Goal: Task Accomplishment & Management: Use online tool/utility

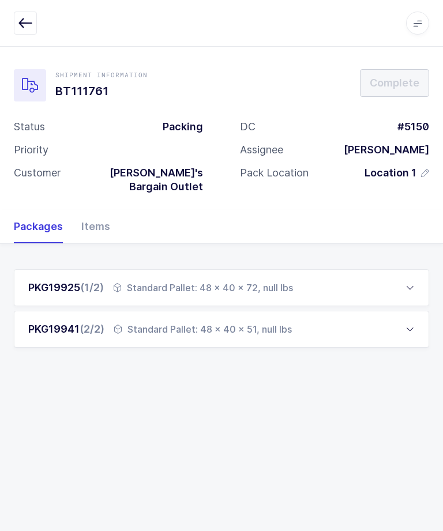
scroll to position [39, 0]
click at [101, 210] on div "Items" at bounding box center [91, 226] width 38 height 33
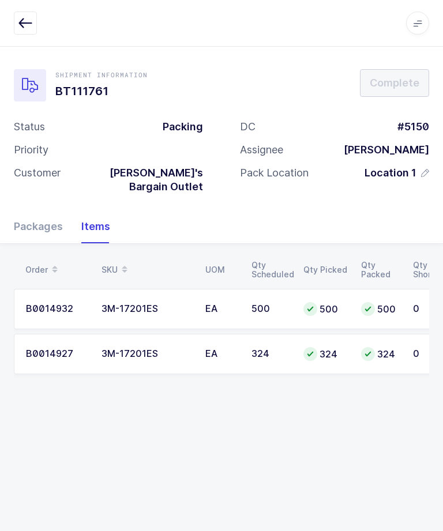
click at [28, 19] on icon "button" at bounding box center [25, 23] width 14 height 14
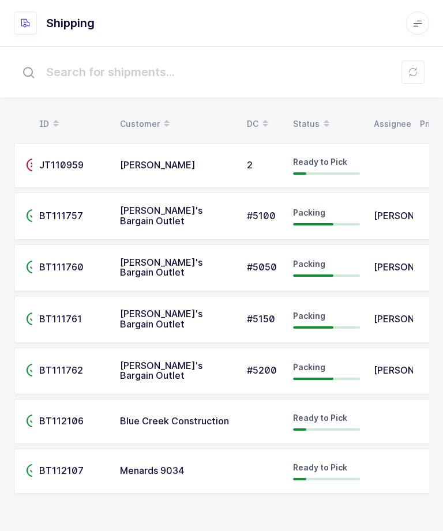
click at [383, 364] on span "[PERSON_NAME]" at bounding box center [412, 370] width 76 height 12
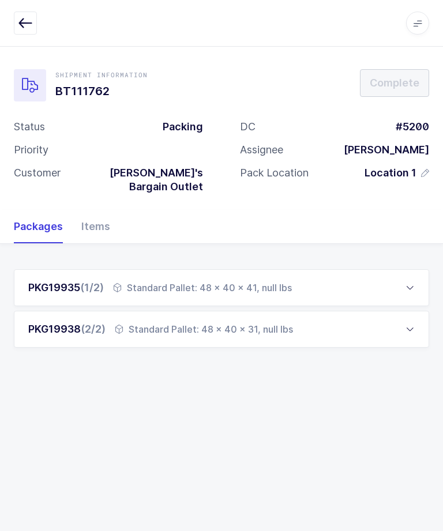
click at [96, 210] on div "Items" at bounding box center [91, 226] width 38 height 33
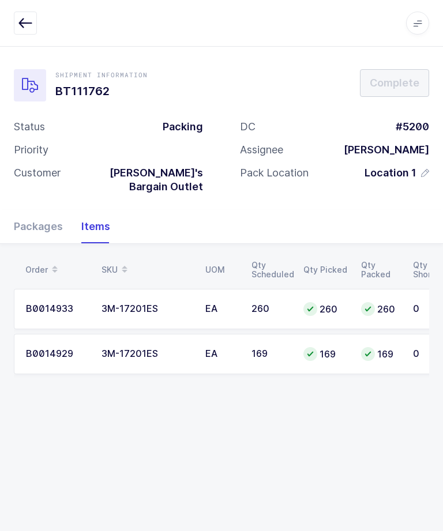
click at [36, 9] on div "Apps Core [GEOGRAPHIC_DATA] Admin Mission Control Purchasing [PERSON_NAME] Logo…" at bounding box center [221, 23] width 443 height 47
click at [32, 27] on button "button" at bounding box center [25, 23] width 23 height 23
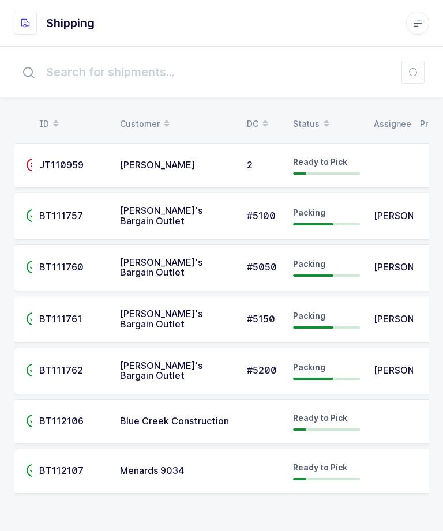
click at [363, 317] on td "Packing" at bounding box center [326, 319] width 81 height 47
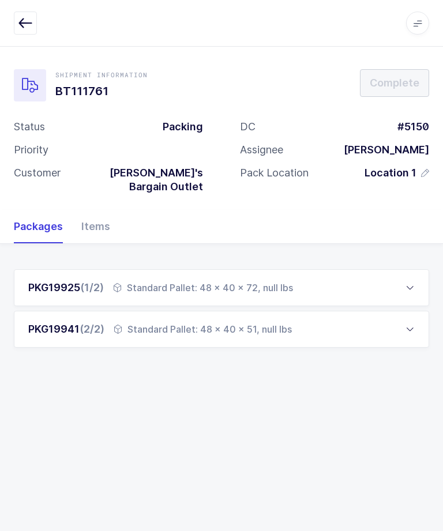
click at [90, 210] on div "Items" at bounding box center [91, 226] width 38 height 33
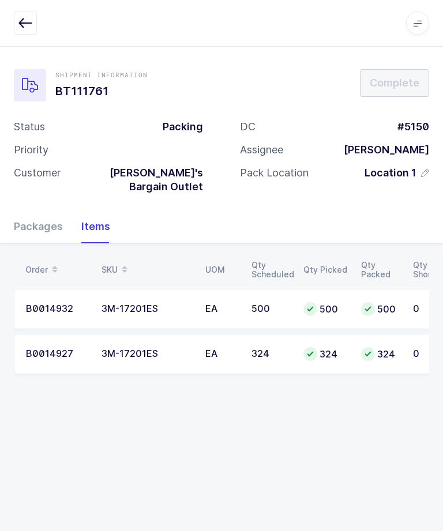
click at [18, 14] on button "button" at bounding box center [25, 23] width 23 height 23
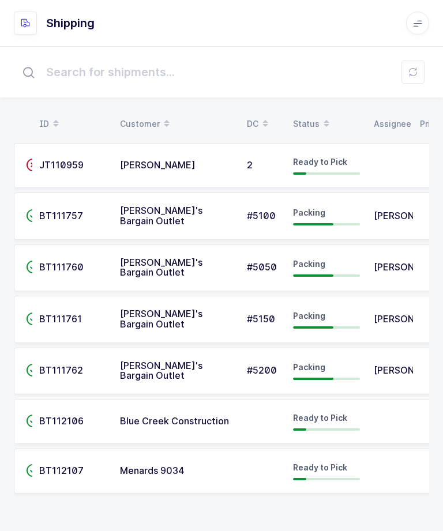
click at [389, 266] on span "[PERSON_NAME]" at bounding box center [412, 267] width 76 height 12
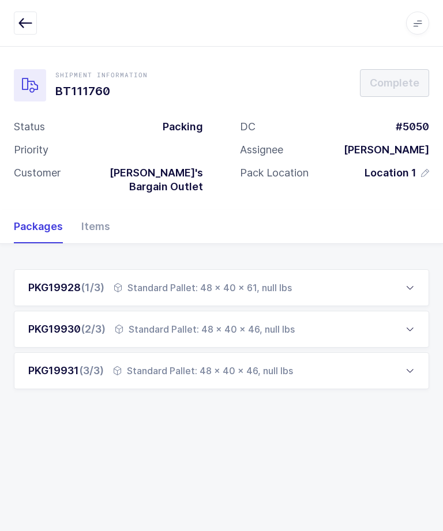
click at [90, 210] on div "Items" at bounding box center [91, 226] width 38 height 33
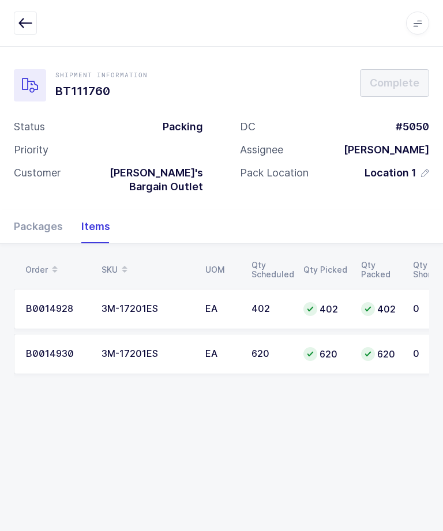
click at [27, 21] on icon "button" at bounding box center [25, 23] width 14 height 14
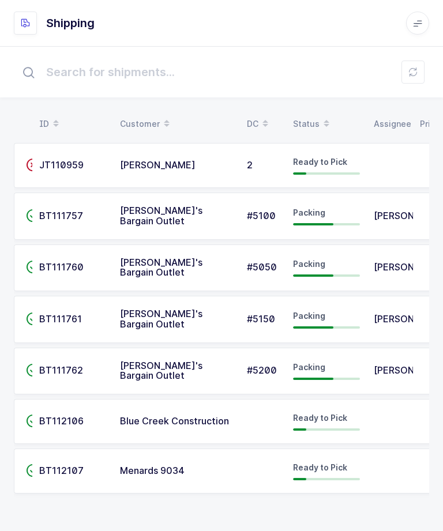
click at [97, 212] on div "BT111757" at bounding box center [72, 216] width 67 height 10
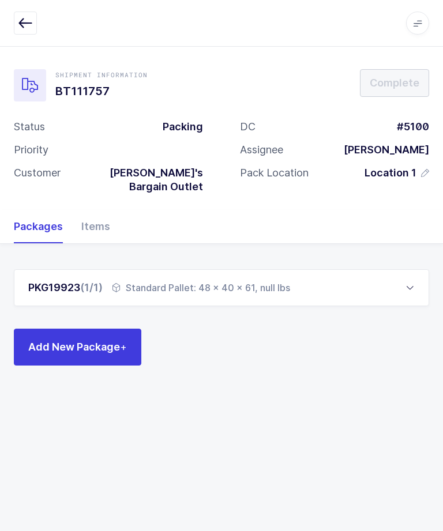
click at [116, 283] on icon at bounding box center [116, 287] width 9 height 9
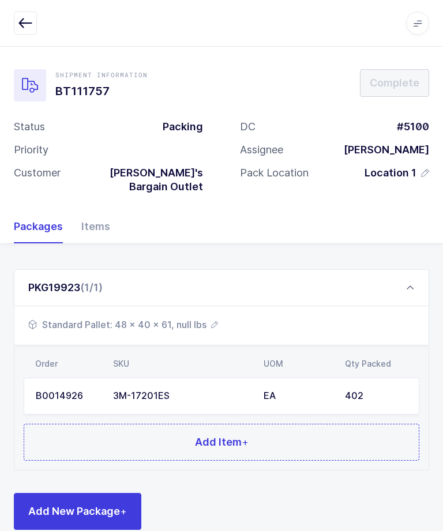
click at [88, 213] on div "Items" at bounding box center [91, 226] width 38 height 33
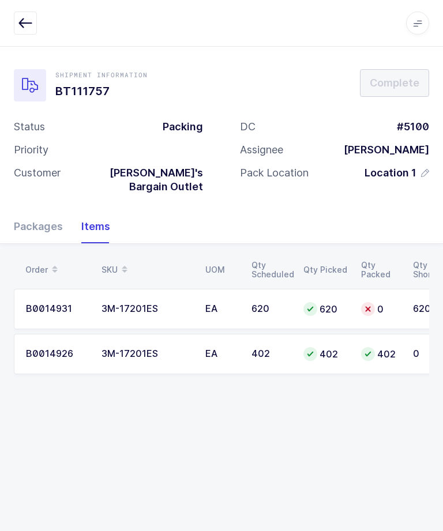
click at [43, 210] on div "Packages" at bounding box center [43, 226] width 58 height 33
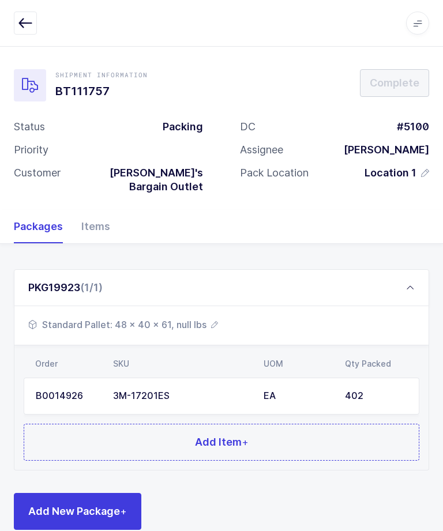
click at [407, 283] on icon at bounding box center [409, 287] width 9 height 9
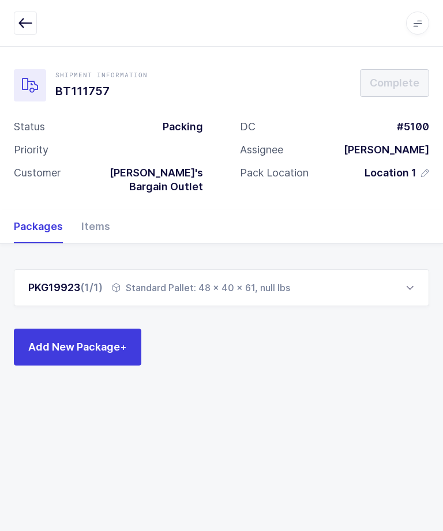
click at [65, 340] on span "Add New Package +" at bounding box center [77, 347] width 99 height 14
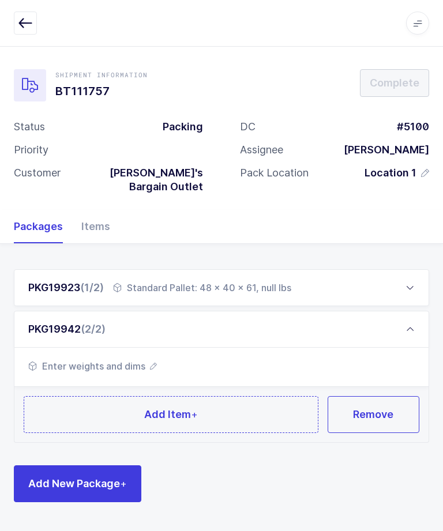
click at [87, 476] on span "Add New Package +" at bounding box center [77, 483] width 99 height 14
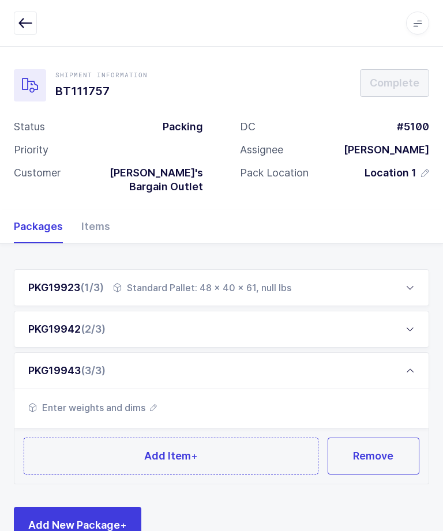
click at [86, 311] on div "PKG19942 (2/3)" at bounding box center [221, 329] width 415 height 37
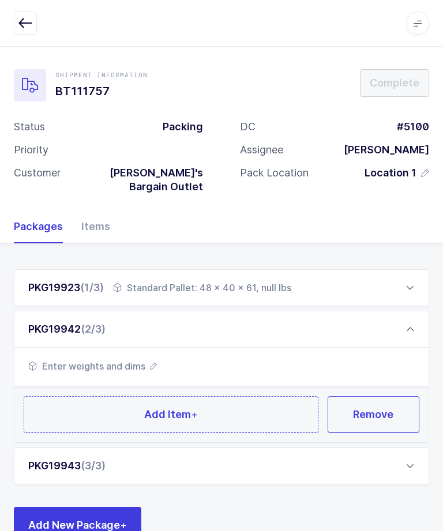
click at [152, 359] on span "Enter weights and dims" at bounding box center [92, 366] width 129 height 14
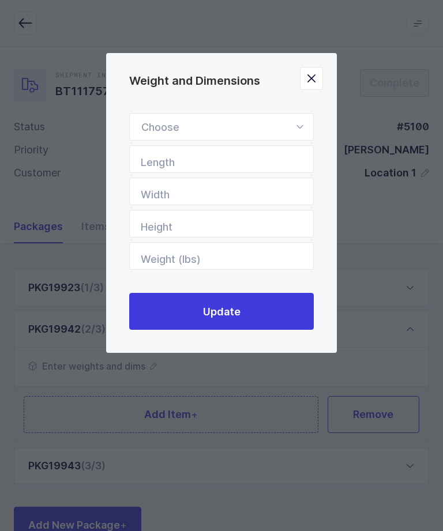
click at [298, 134] on icon "Weight and Dimensions" at bounding box center [299, 127] width 14 height 28
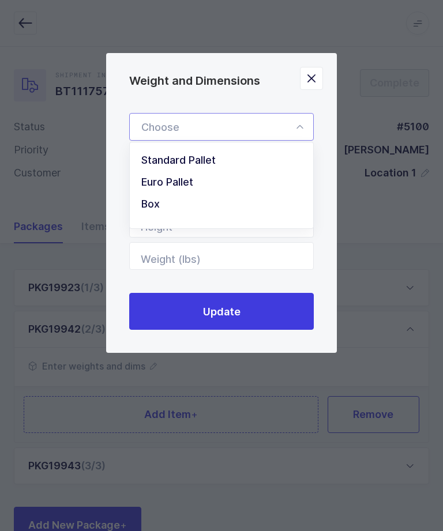
click at [230, 164] on li "Standard Pallet" at bounding box center [221, 160] width 174 height 22
type input "Standard Pallet"
type input "48"
type input "40"
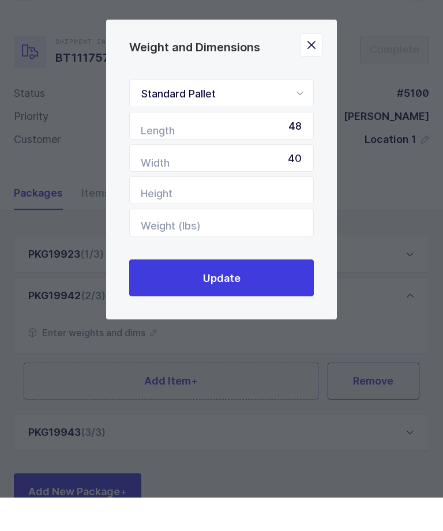
click at [254, 293] on button "Update" at bounding box center [221, 311] width 185 height 37
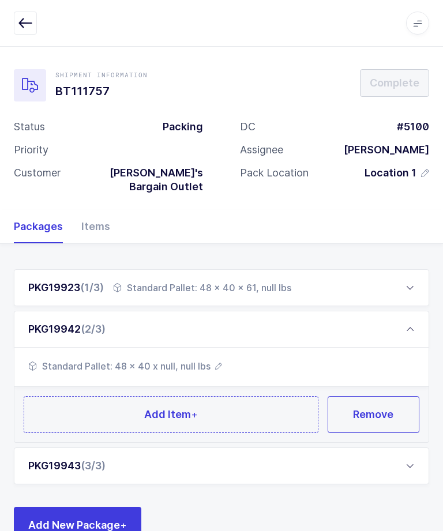
click at [265, 410] on button "Add Item +" at bounding box center [171, 414] width 295 height 37
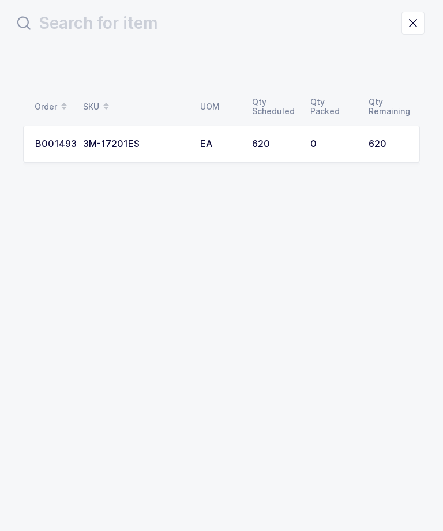
click at [333, 149] on td "0" at bounding box center [332, 144] width 58 height 37
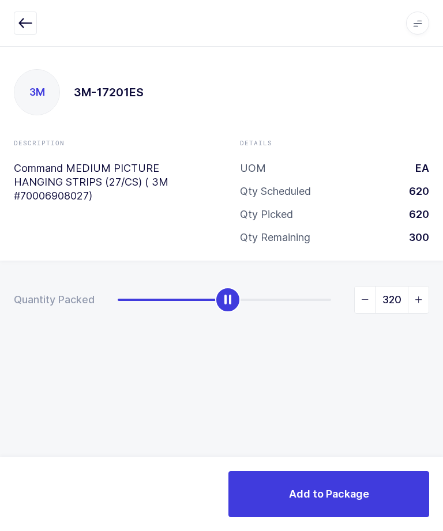
click at [426, 299] on span "slider between 0 and 620" at bounding box center [418, 300] width 21 height 27
click at [368, 302] on span "slider between 0 and 620" at bounding box center [365, 300] width 21 height 27
type input "320"
click at [379, 487] on button "Add to Package" at bounding box center [328, 494] width 201 height 46
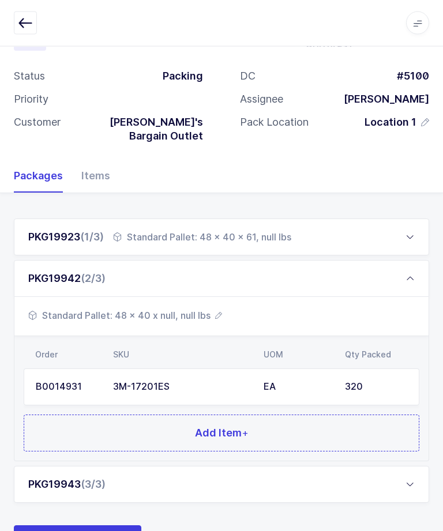
click at [378, 479] on div "PKG19943 (3/3)" at bounding box center [221, 485] width 415 height 37
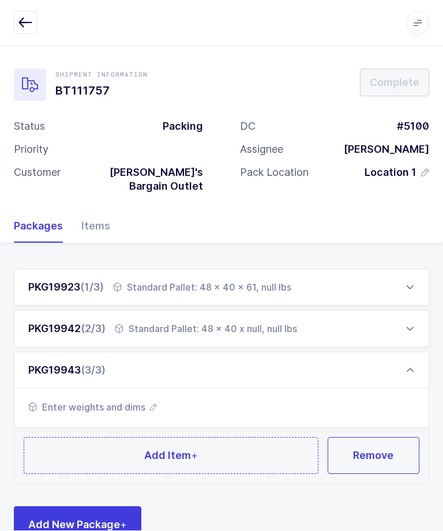
click at [120, 401] on span "Enter weights and dims" at bounding box center [92, 408] width 129 height 14
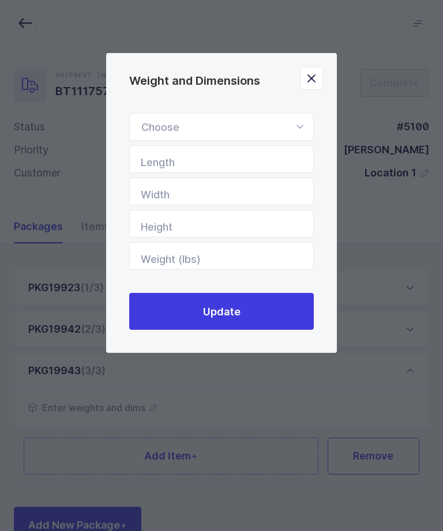
click at [295, 128] on icon "Weight and Dimensions" at bounding box center [299, 127] width 14 height 28
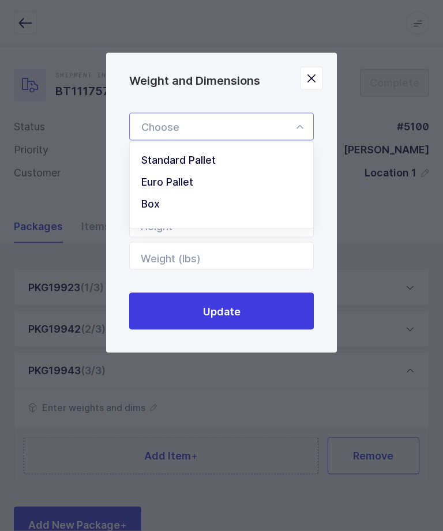
click at [216, 209] on li "Box" at bounding box center [221, 204] width 174 height 22
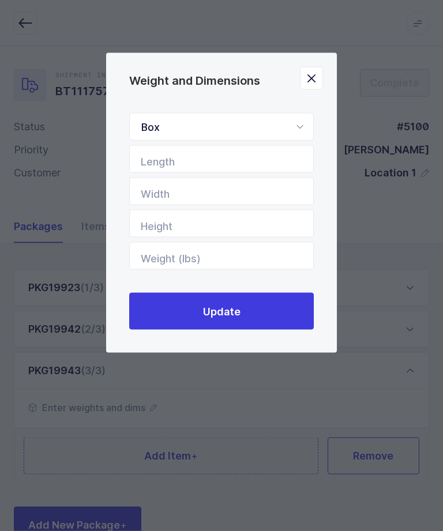
click at [289, 126] on div "Box" at bounding box center [221, 127] width 185 height 28
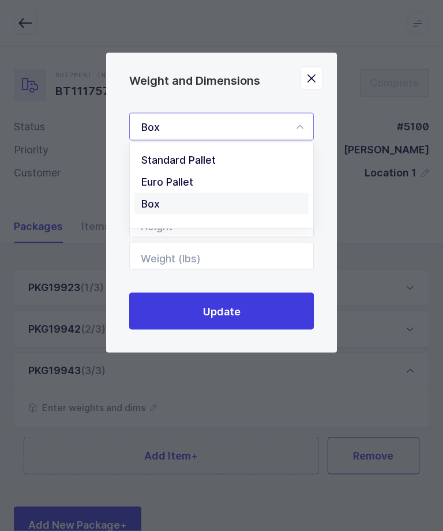
click at [228, 157] on li "Standard Pallet" at bounding box center [221, 160] width 174 height 22
type input "Standard Pallet"
type input "48"
type input "40"
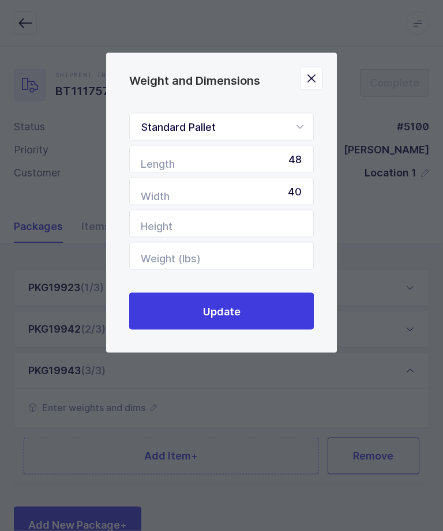
click at [257, 309] on button "Update" at bounding box center [221, 311] width 185 height 37
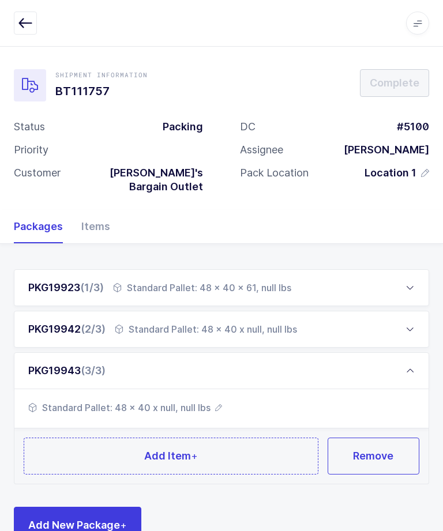
click at [238, 442] on button "Add Item +" at bounding box center [171, 456] width 295 height 37
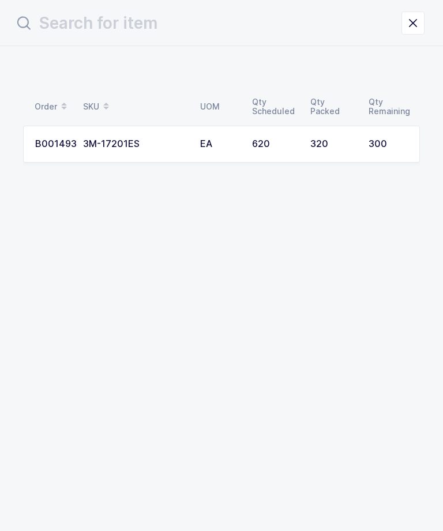
click at [272, 135] on td "620" at bounding box center [274, 144] width 58 height 37
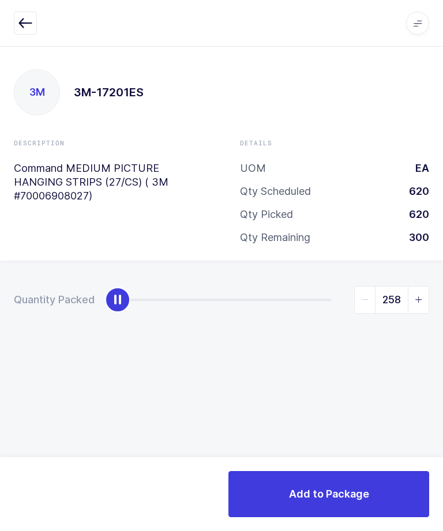
type input "300"
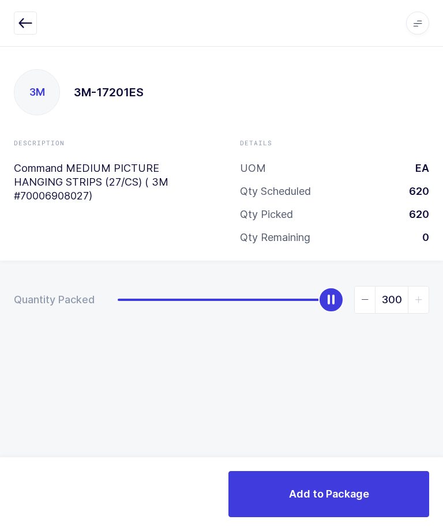
click at [352, 494] on span "Add to Package" at bounding box center [329, 494] width 80 height 14
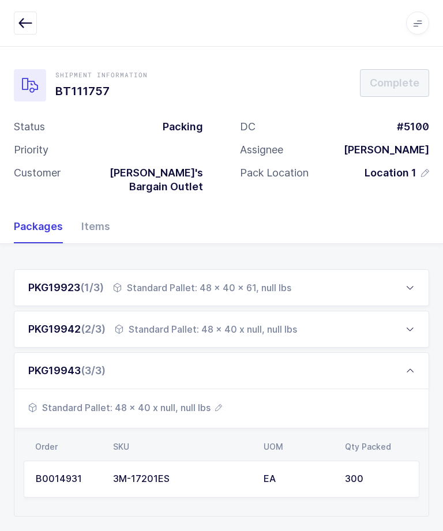
click at [394, 311] on div "PKG19942 (2/3) Standard Pallet: 48 x 40 x null, null lbs" at bounding box center [221, 329] width 415 height 37
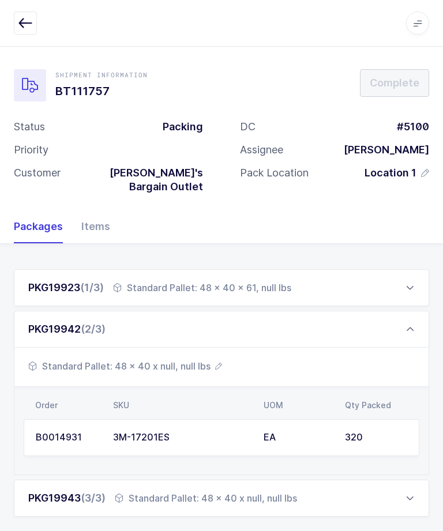
click at [175, 359] on span "Standard Pallet: 48 x 40 x null, null lbs" at bounding box center [125, 366] width 194 height 14
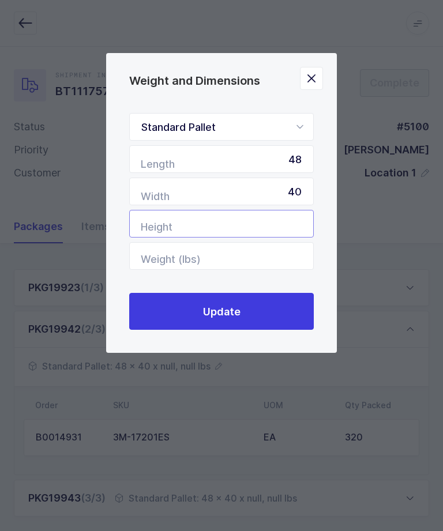
click at [277, 230] on input "Height" at bounding box center [221, 224] width 185 height 28
type input "46"
click at [263, 311] on button "Update" at bounding box center [221, 311] width 185 height 37
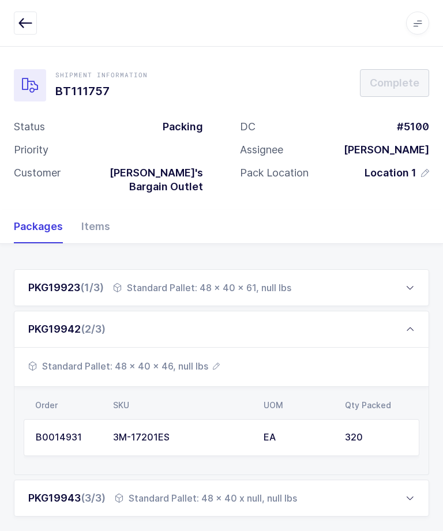
click at [273, 491] on div "Standard Pallet: 48 x 40 x null, null lbs" at bounding box center [206, 498] width 182 height 14
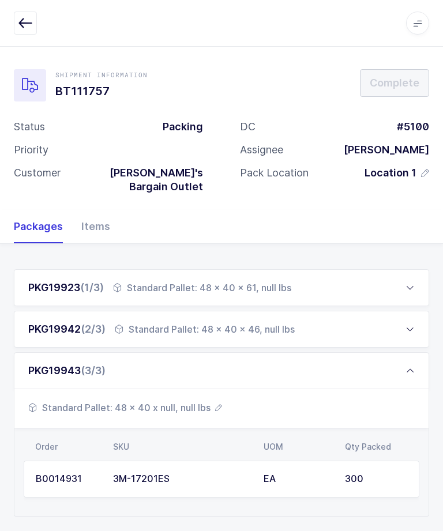
click at [168, 401] on span "Standard Pallet: 48 x 40 x null, null lbs" at bounding box center [125, 408] width 194 height 14
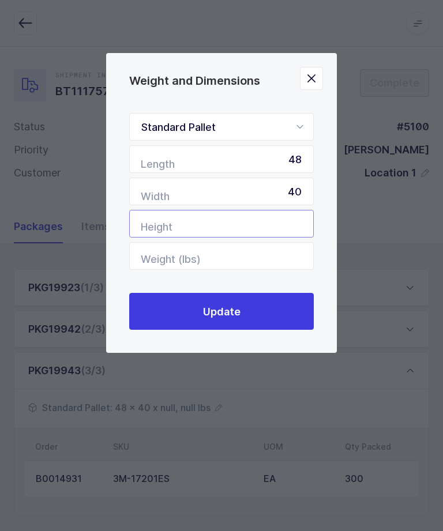
click at [271, 221] on input "Height" at bounding box center [221, 224] width 185 height 28
type input "46"
click at [254, 319] on button "Update" at bounding box center [221, 311] width 185 height 37
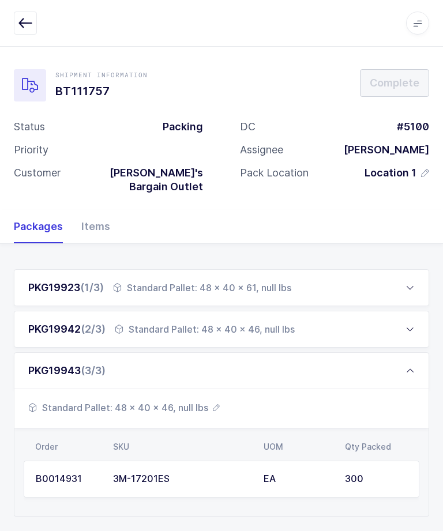
click at [415, 352] on div "PKG19943 (3/3)" at bounding box center [221, 370] width 415 height 37
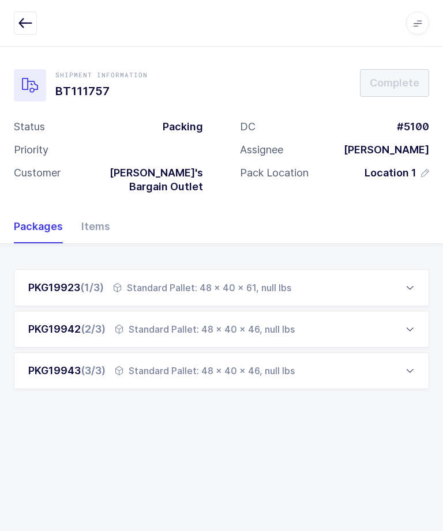
click at [348, 271] on div "PKG19923 (1/3) Standard Pallet: 48 x 40 x 61, null lbs" at bounding box center [221, 287] width 415 height 37
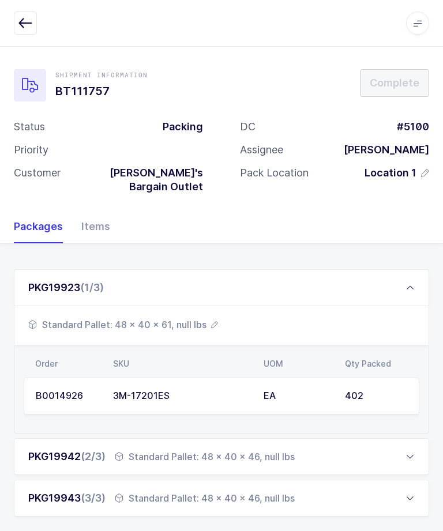
click at [412, 269] on div "PKG19923 (1/3)" at bounding box center [221, 287] width 415 height 37
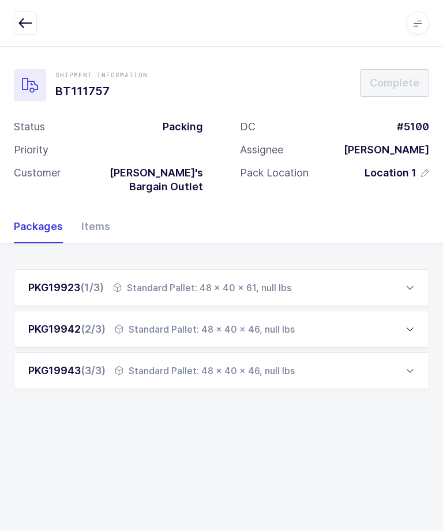
click at [28, 22] on icon "button" at bounding box center [25, 23] width 14 height 14
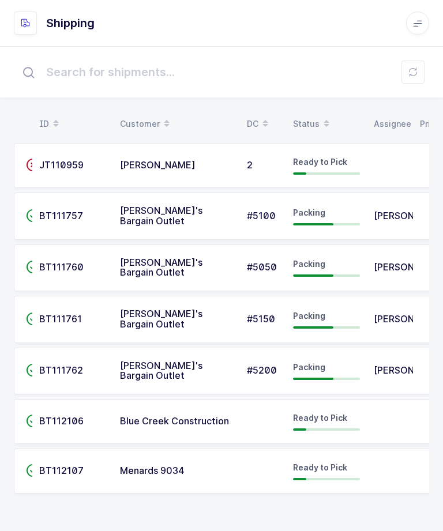
click at [386, 261] on span "[PERSON_NAME]" at bounding box center [412, 267] width 76 height 12
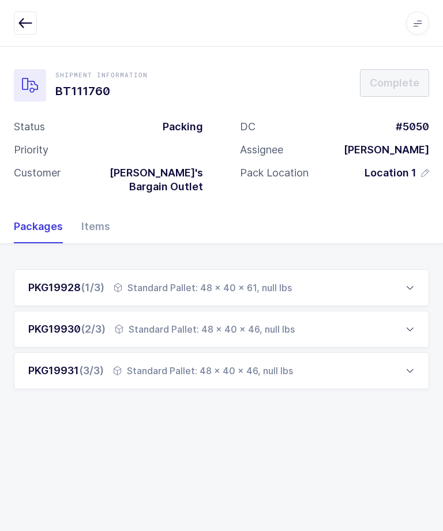
click at [386, 311] on div "PKG19930 (2/3) Standard Pallet: 48 x 40 x 46, null lbs" at bounding box center [221, 329] width 415 height 37
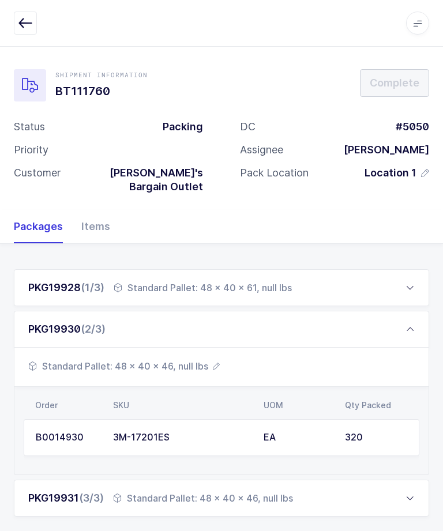
click at [378, 326] on div "PKG19930 (2/3)" at bounding box center [221, 329] width 415 height 37
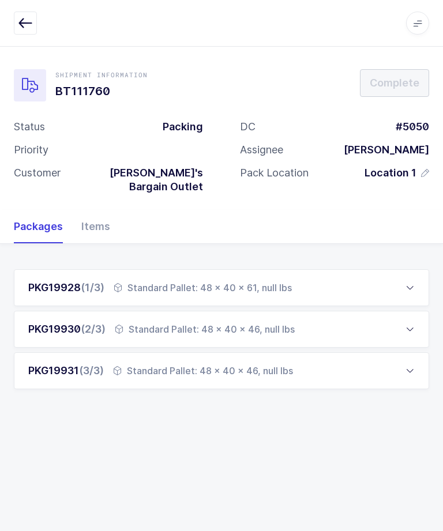
click at [359, 359] on div "PKG19931 (3/3) Standard Pallet: 48 x 40 x 46, null lbs" at bounding box center [221, 370] width 415 height 37
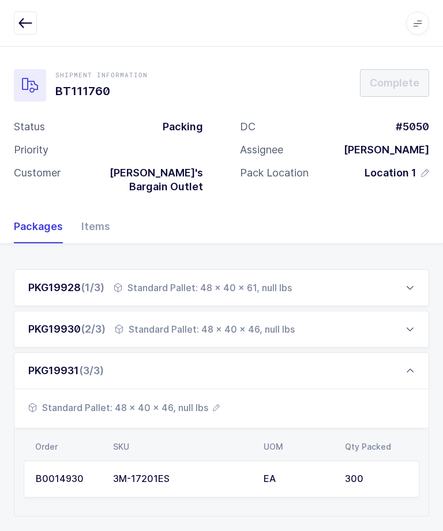
click at [363, 358] on div "PKG19931 (3/3)" at bounding box center [221, 370] width 415 height 37
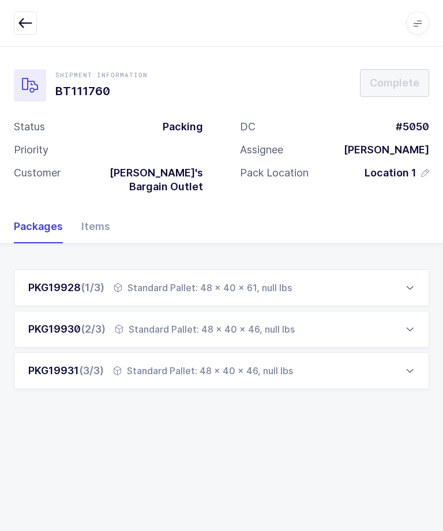
click at [367, 276] on div "PKG19928 (1/3) Standard Pallet: 48 x 40 x 61, null lbs" at bounding box center [221, 287] width 415 height 37
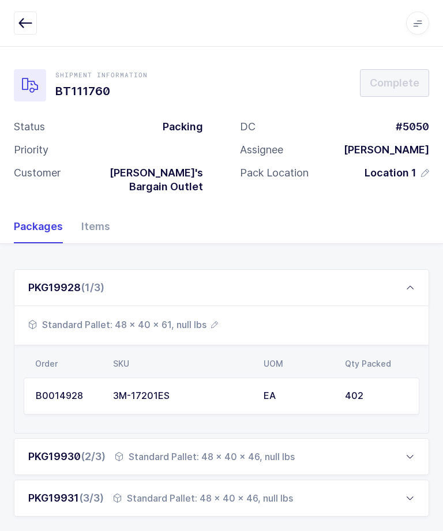
click at [395, 272] on div "PKG19928 (1/3)" at bounding box center [221, 287] width 415 height 37
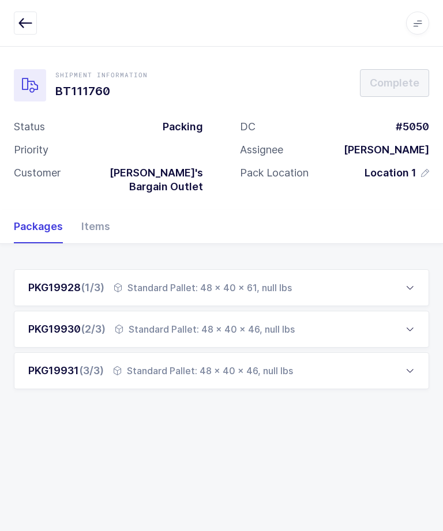
click at [371, 317] on div "PKG19930 (2/3) Standard Pallet: 48 x 40 x 46, null lbs" at bounding box center [221, 329] width 415 height 37
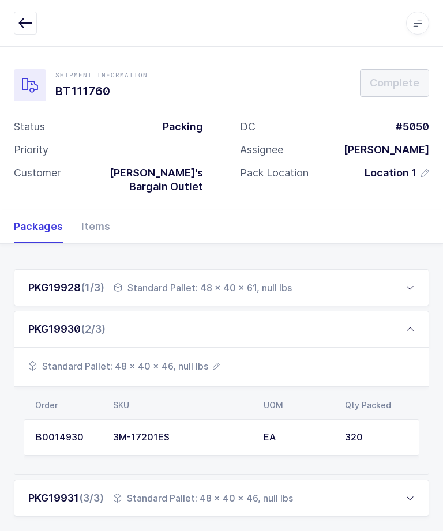
click at [428, 311] on div "PKG19930 (2/3)" at bounding box center [221, 329] width 415 height 37
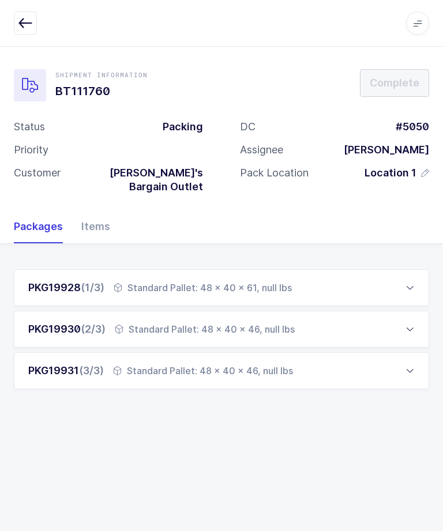
click at [326, 352] on div "PKG19931 (3/3) Standard Pallet: 48 x 40 x 46, null lbs" at bounding box center [221, 370] width 415 height 37
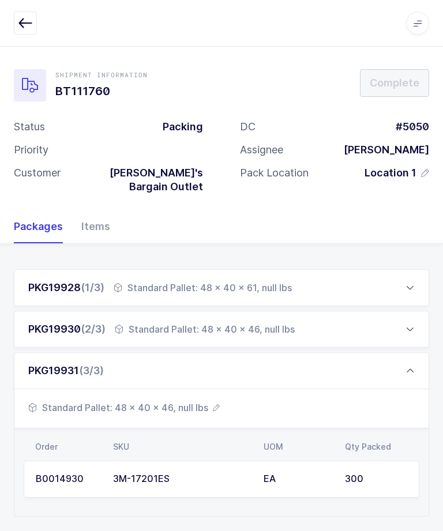
click at [367, 311] on div "PKG19930 (2/3) Standard Pallet: 48 x 40 x 46, null lbs" at bounding box center [221, 329] width 415 height 37
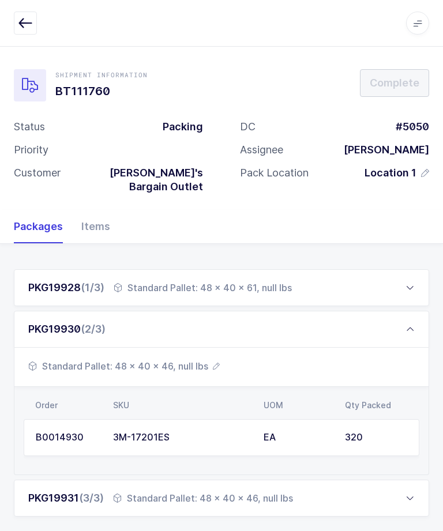
click at [194, 359] on span "Standard Pallet: 48 x 40 x 46, null lbs" at bounding box center [123, 366] width 191 height 14
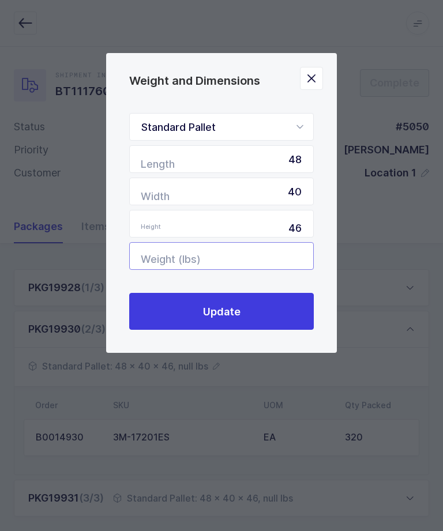
click at [272, 270] on input "Weight (lbs)" at bounding box center [221, 256] width 185 height 28
type input "346"
click at [280, 308] on button "Update" at bounding box center [221, 311] width 185 height 37
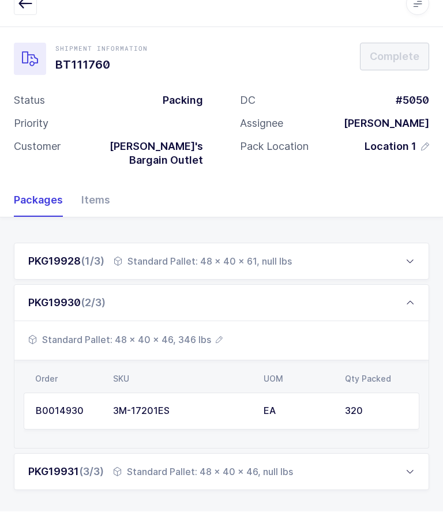
scroll to position [1, 0]
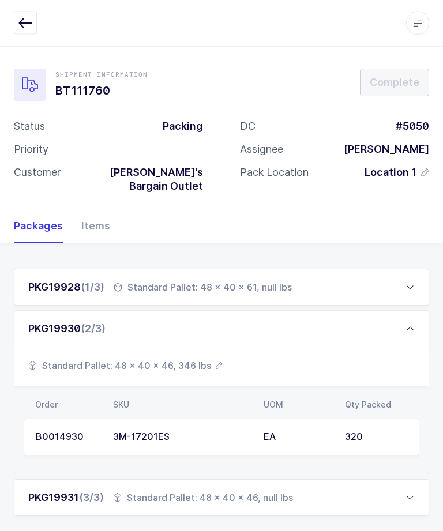
click at [291, 491] on div "Standard Pallet: 48 x 40 x 46, null lbs" at bounding box center [203, 498] width 180 height 14
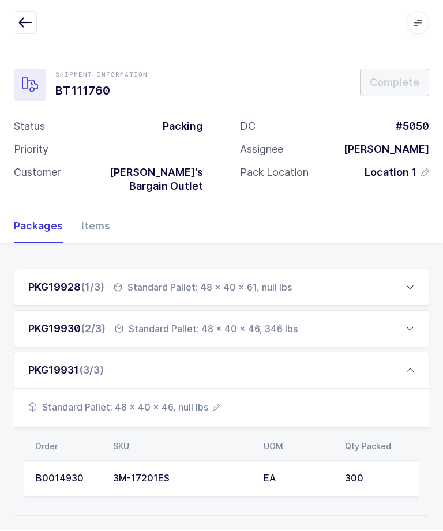
click at [190, 401] on span "Standard Pallet: 48 x 40 x 46, null lbs" at bounding box center [123, 408] width 191 height 14
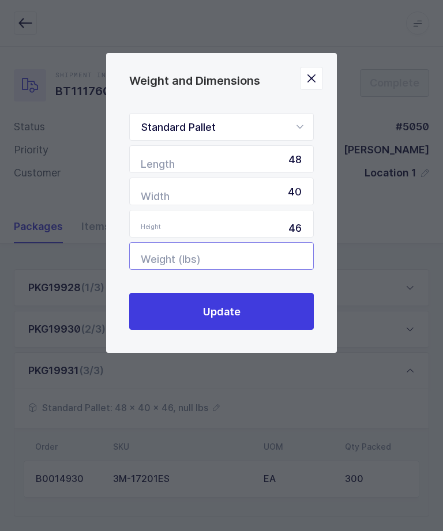
click at [264, 264] on input "Weight (lbs)" at bounding box center [221, 256] width 185 height 28
type input "342"
click at [239, 307] on span "Update" at bounding box center [221, 311] width 37 height 14
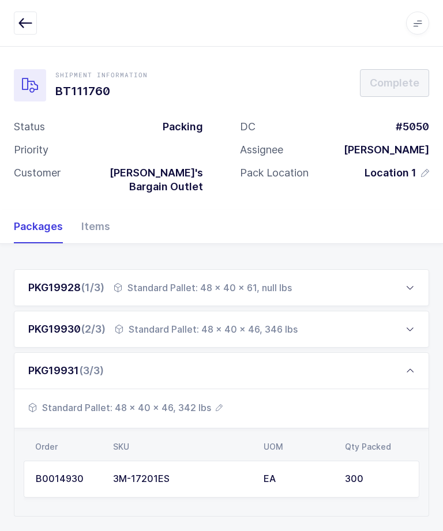
click at [409, 366] on icon at bounding box center [409, 370] width 9 height 9
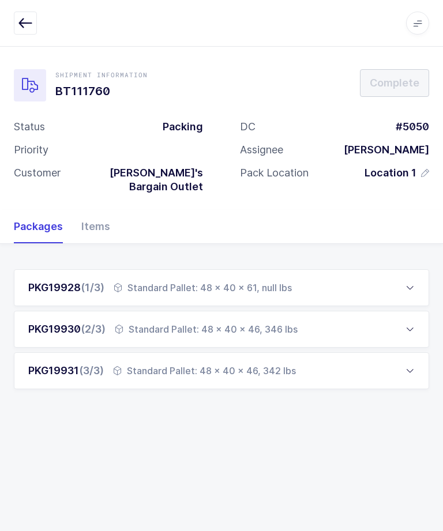
click at [22, 28] on icon "button" at bounding box center [25, 23] width 14 height 14
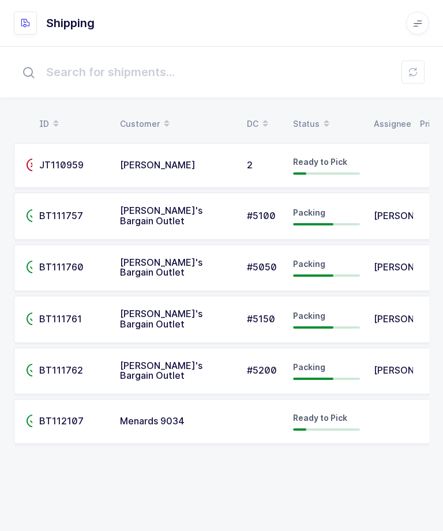
click at [73, 366] on span "BT111762" at bounding box center [61, 370] width 44 height 12
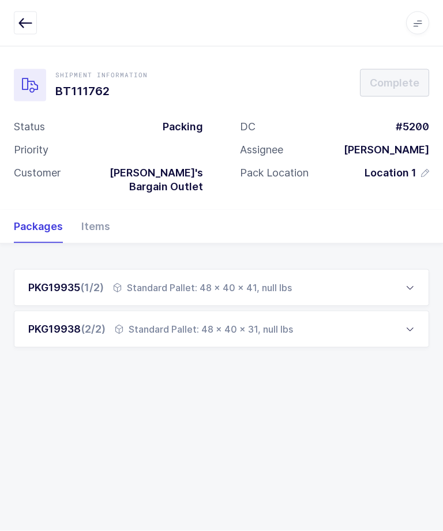
click at [396, 317] on div "PKG19938 (2/2) Standard Pallet: 48 x 40 x 31, null lbs" at bounding box center [221, 329] width 415 height 37
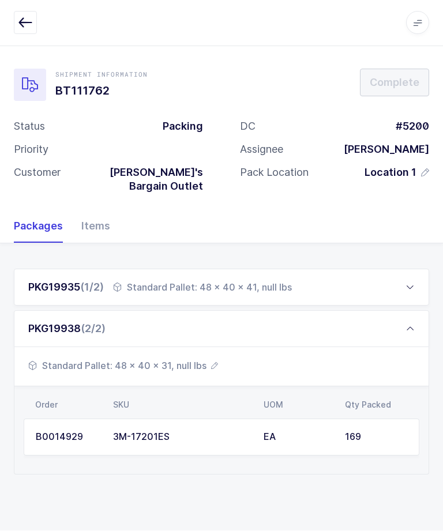
click at [407, 322] on div "PKG19938 (2/2)" at bounding box center [221, 329] width 415 height 37
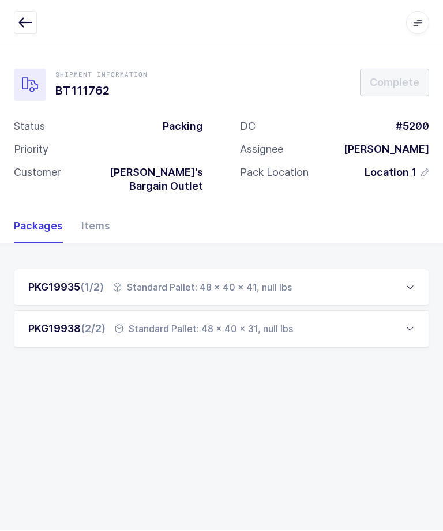
click at [403, 272] on div "PKG19935 (1/2) Standard Pallet: 48 x 40 x 41, null lbs" at bounding box center [221, 287] width 415 height 37
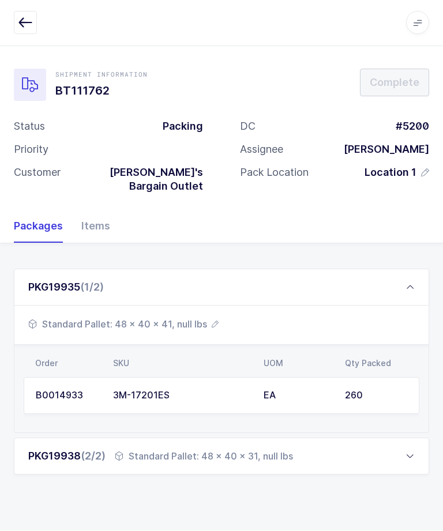
click at [175, 318] on span "Standard Pallet: 48 x 40 x 41, null lbs" at bounding box center [123, 325] width 190 height 14
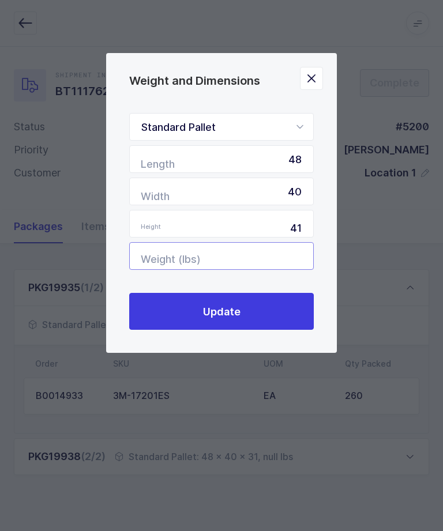
click at [276, 256] on input "Weight (lbs)" at bounding box center [221, 256] width 185 height 28
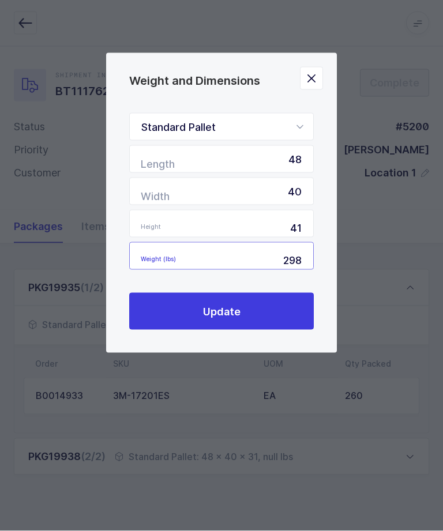
type input "298"
click at [264, 306] on button "Update" at bounding box center [221, 311] width 185 height 37
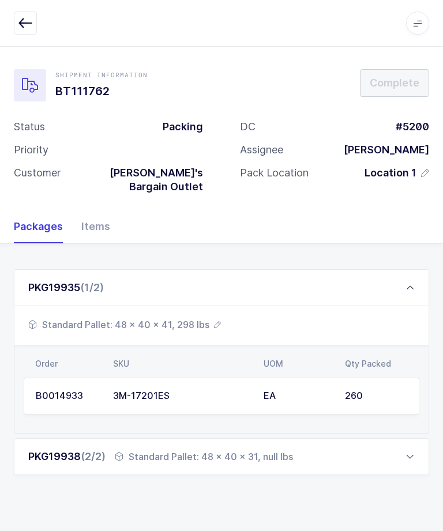
click at [33, 20] on button "button" at bounding box center [25, 23] width 23 height 23
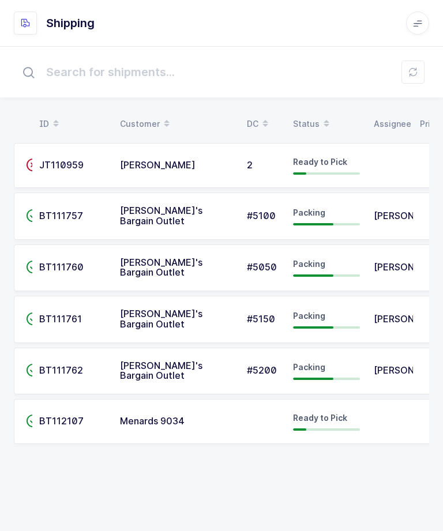
click at [371, 321] on td "[PERSON_NAME]" at bounding box center [390, 319] width 46 height 47
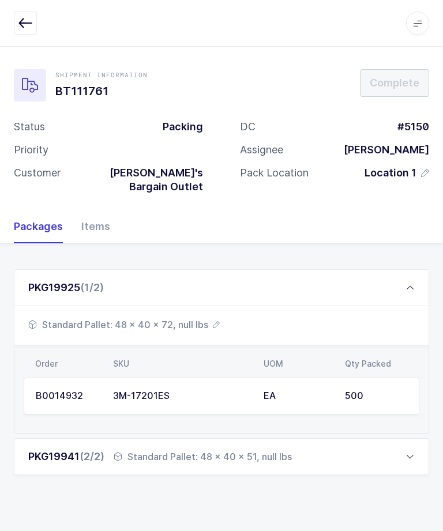
click at [404, 269] on div "PKG19925 (1/2)" at bounding box center [221, 287] width 415 height 37
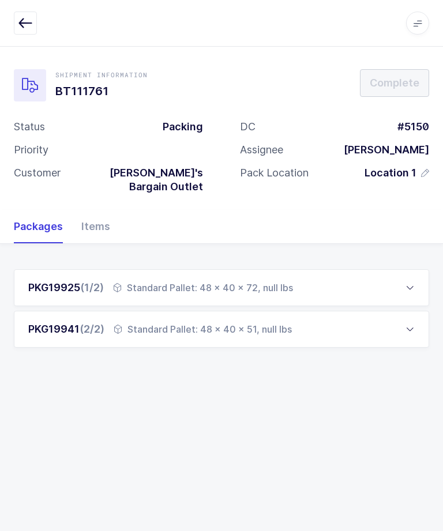
click at [345, 273] on div "PKG19925 (1/2) Standard Pallet: 48 x 40 x 72, null lbs" at bounding box center [221, 287] width 415 height 37
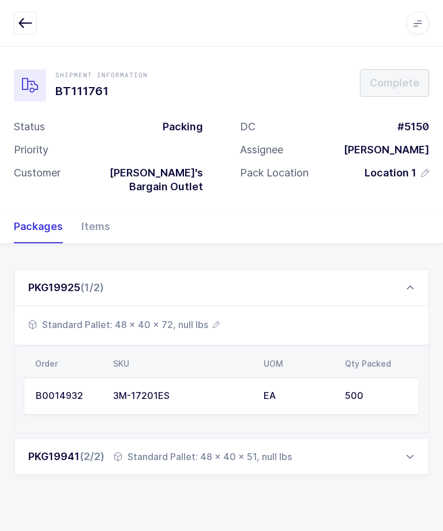
click at [202, 318] on span "Standard Pallet: 48 x 40 x 72, null lbs" at bounding box center [123, 325] width 191 height 14
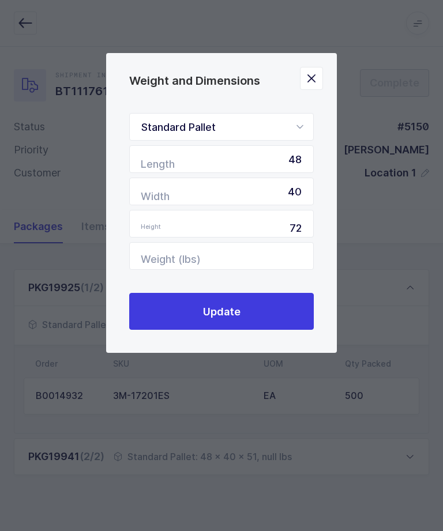
click at [235, 284] on div "Standard Pallet Standard Pallet Euro Pallet Box Length 48 Width 40 Height 72 We…" at bounding box center [221, 221] width 185 height 217
click at [213, 250] on input "Weight (lbs)" at bounding box center [221, 256] width 185 height 28
type input "543"
click at [270, 319] on button "Update" at bounding box center [221, 311] width 185 height 37
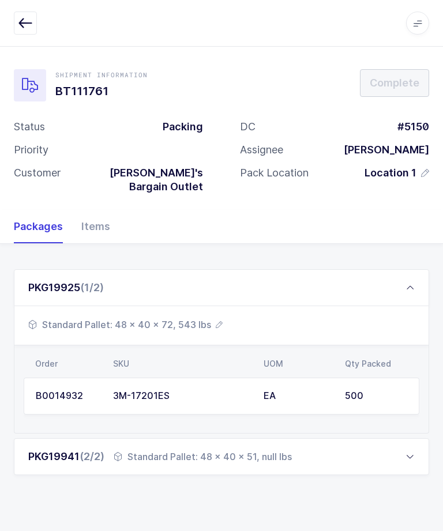
click at [418, 275] on div "PKG19925 (1/2)" at bounding box center [221, 287] width 415 height 37
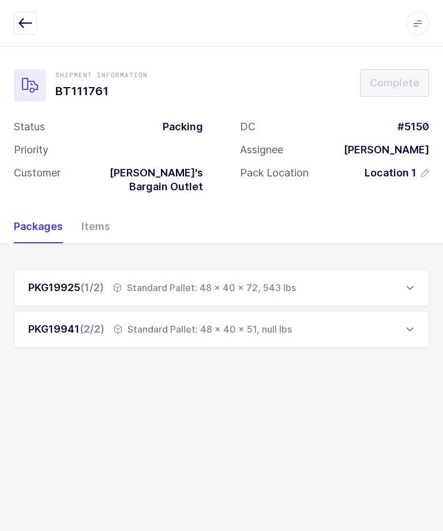
click at [24, 22] on icon "button" at bounding box center [25, 23] width 14 height 14
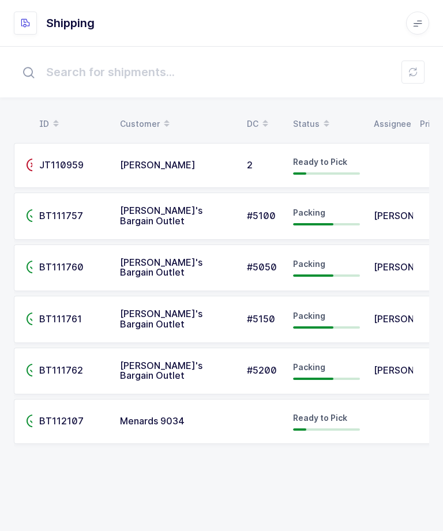
click at [312, 215] on span "Packing" at bounding box center [309, 213] width 32 height 10
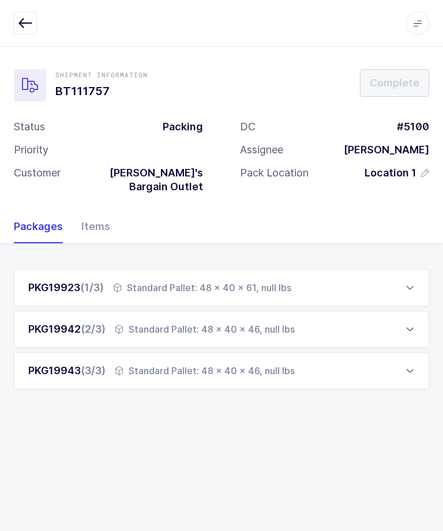
click at [297, 311] on div "PKG19942 (2/3) Standard Pallet: 48 x 40 x 46, null lbs" at bounding box center [221, 329] width 415 height 37
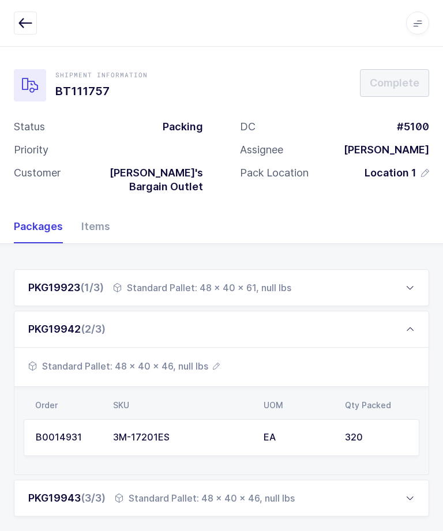
click at [193, 359] on span "Standard Pallet: 48 x 40 x 46, null lbs" at bounding box center [123, 366] width 191 height 14
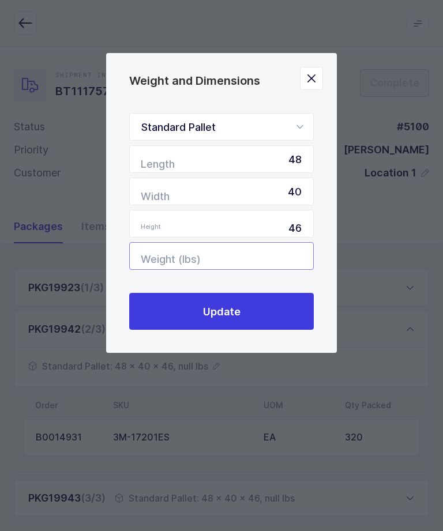
click at [270, 258] on input "Weight (lbs)" at bounding box center [221, 256] width 185 height 28
type input "366"
click at [272, 313] on button "Update" at bounding box center [221, 311] width 185 height 37
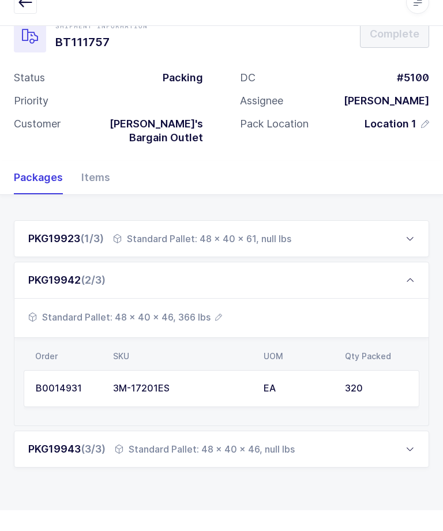
scroll to position [1, 0]
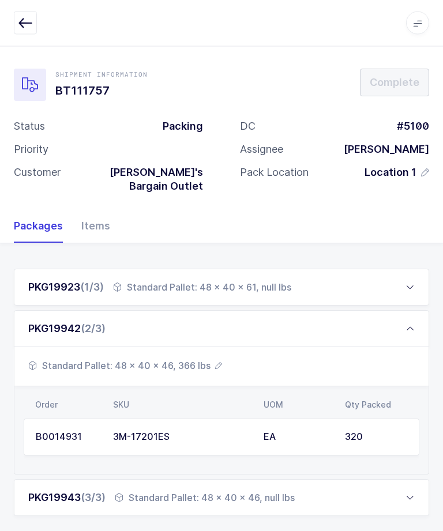
click at [344, 492] on div "PKG19943 (3/3) Standard Pallet: 48 x 40 x 46, null lbs" at bounding box center [221, 498] width 415 height 37
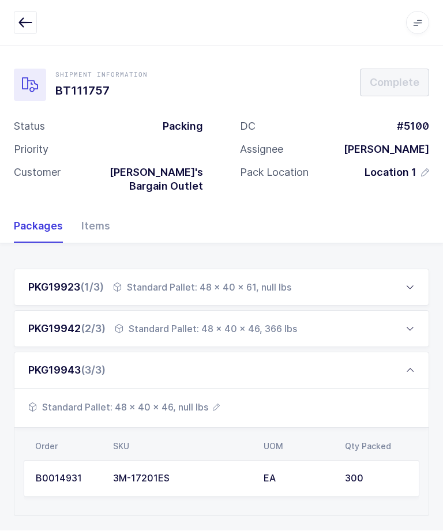
click at [197, 401] on span "Standard Pallet: 48 x 40 x 46, null lbs" at bounding box center [123, 408] width 191 height 14
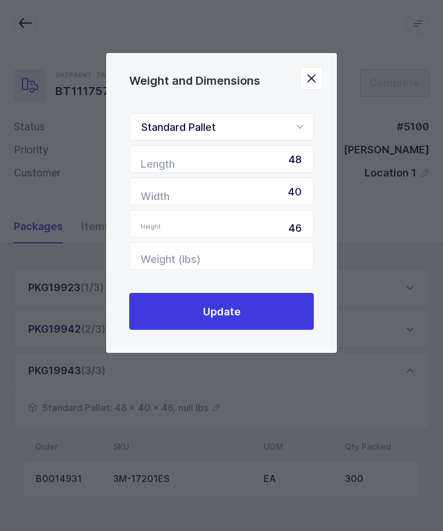
click at [240, 205] on input "40" at bounding box center [221, 192] width 185 height 28
click at [179, 264] on input "Weight (lbs)" at bounding box center [221, 256] width 185 height 28
type input "344"
click at [196, 318] on button "Update" at bounding box center [221, 311] width 185 height 37
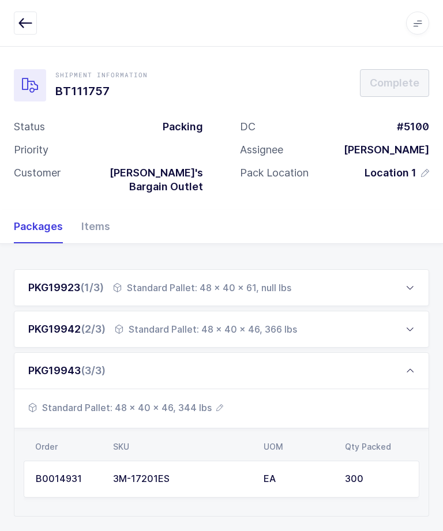
click at [27, 28] on icon "button" at bounding box center [25, 23] width 14 height 14
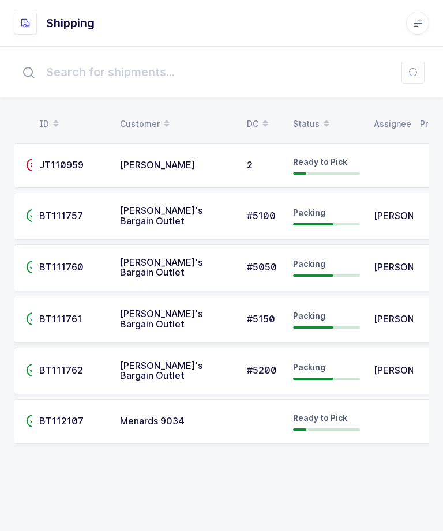
click at [352, 261] on div "Packing" at bounding box center [326, 267] width 67 height 18
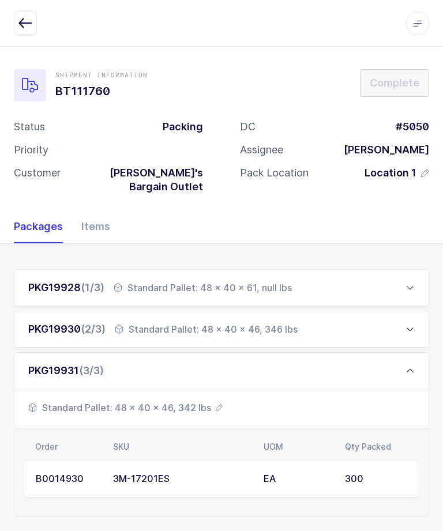
click at [412, 325] on icon at bounding box center [409, 329] width 9 height 9
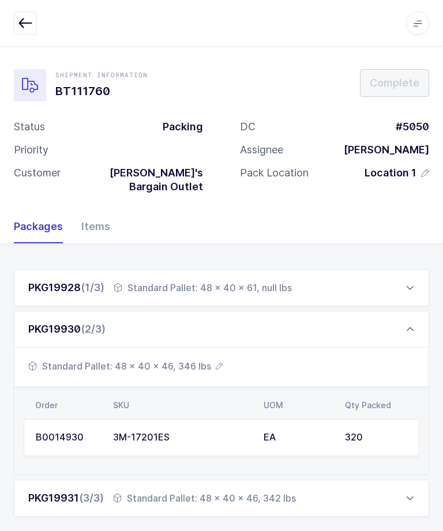
click at [406, 311] on div "PKG19930 (2/3)" at bounding box center [221, 329] width 415 height 37
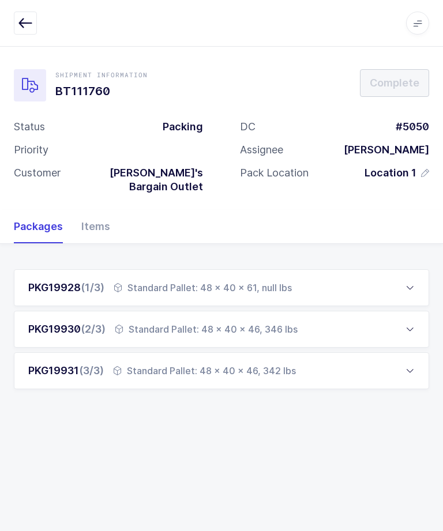
click at [306, 276] on div "PKG19928 (1/3) Standard Pallet: 48 x 40 x 61, null lbs" at bounding box center [221, 287] width 415 height 37
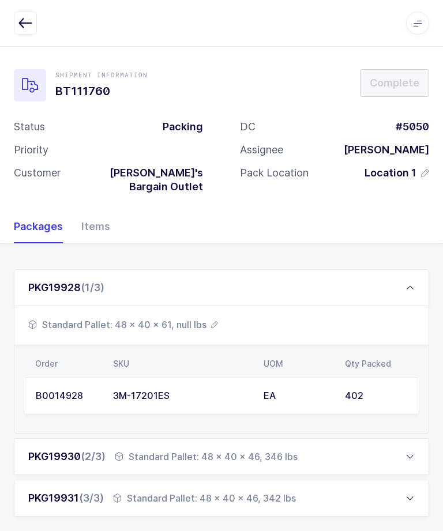
click at [186, 318] on span "Standard Pallet: 48 x 40 x 61, null lbs" at bounding box center [123, 325] width 190 height 14
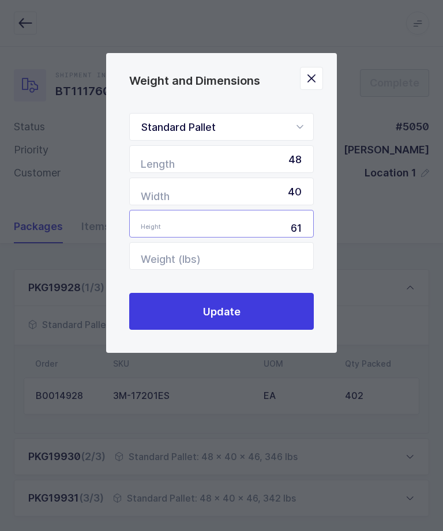
click at [218, 238] on input "61" at bounding box center [221, 224] width 185 height 28
click at [247, 255] on input "Weight (lbs)" at bounding box center [221, 256] width 185 height 28
type input "440"
click at [260, 314] on button "Update" at bounding box center [221, 311] width 185 height 37
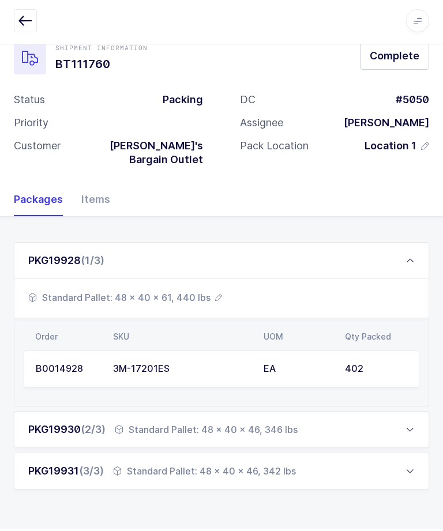
scroll to position [1, 0]
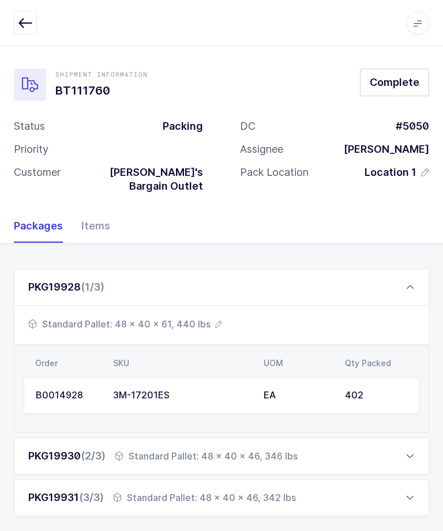
click at [405, 277] on div "PKG19928 (1/3)" at bounding box center [221, 287] width 415 height 37
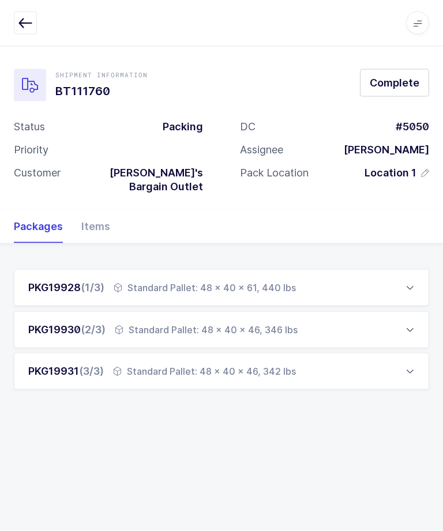
scroll to position [0, 0]
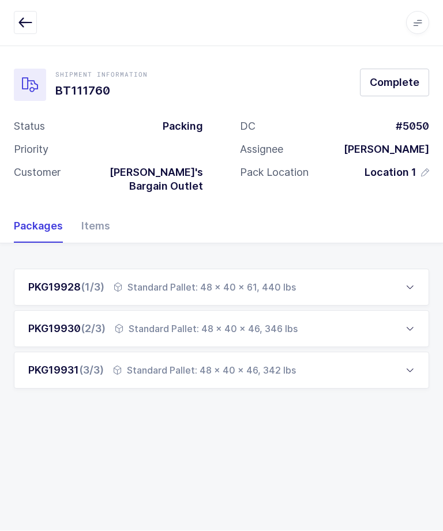
click at [403, 76] on span "Complete" at bounding box center [395, 83] width 50 height 14
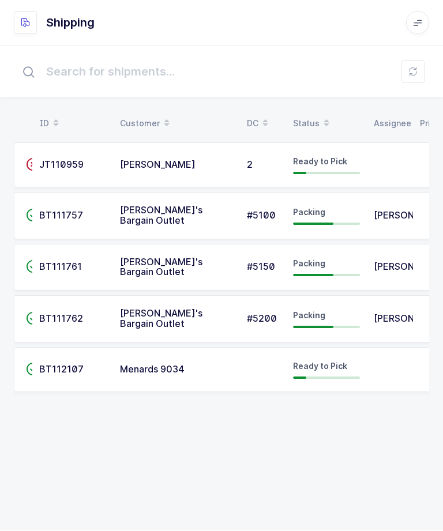
click at [300, 210] on span "Packing" at bounding box center [309, 213] width 32 height 10
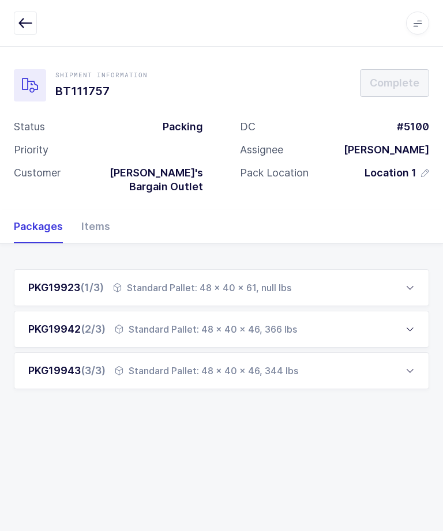
click at [275, 269] on div "PKG19923 (1/3) Standard Pallet: 48 x 40 x 61, null lbs" at bounding box center [221, 287] width 415 height 37
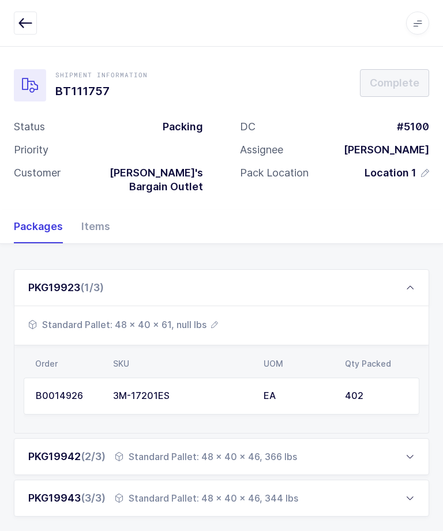
click at [202, 318] on span "Standard Pallet: 48 x 40 x 61, null lbs" at bounding box center [123, 325] width 190 height 14
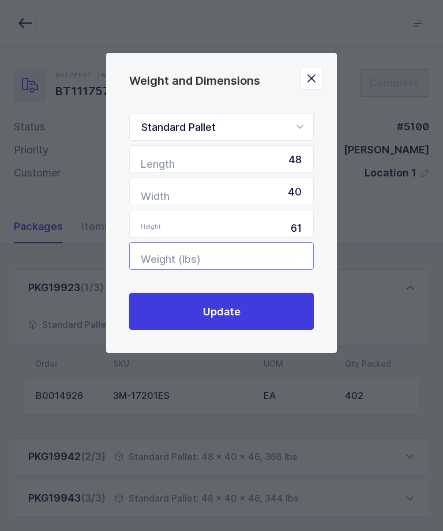
click at [247, 254] on input "Weight (lbs)" at bounding box center [221, 256] width 185 height 28
type input "429"
click at [222, 300] on button "Update" at bounding box center [221, 311] width 185 height 37
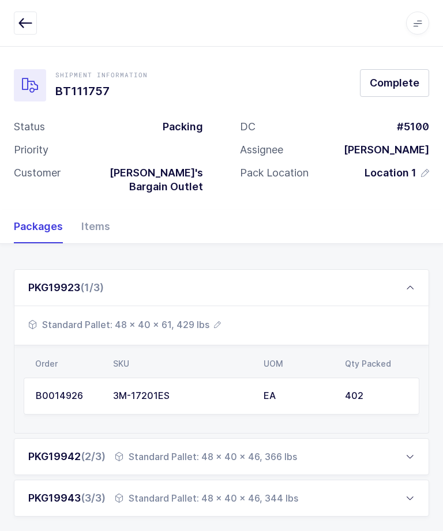
click at [411, 269] on div "PKG19923 (1/3)" at bounding box center [221, 287] width 415 height 37
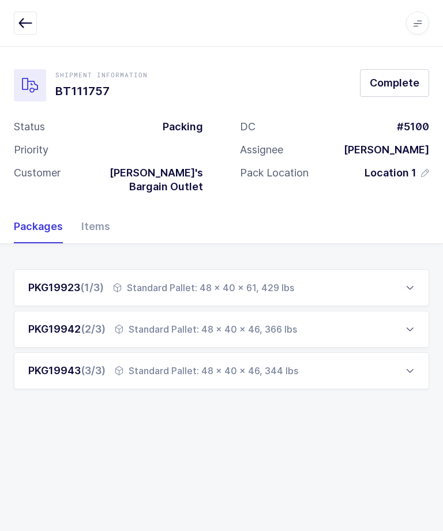
click at [397, 76] on span "Complete" at bounding box center [395, 83] width 50 height 14
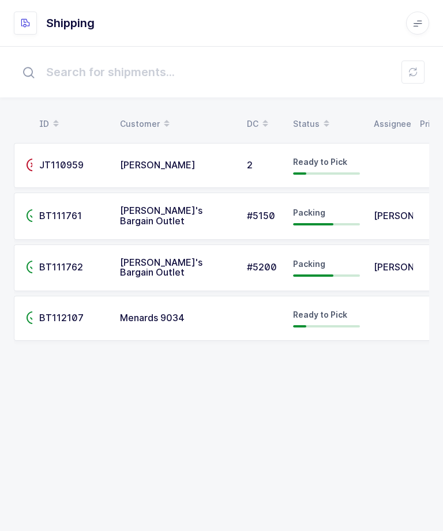
click at [344, 204] on td "Packing" at bounding box center [326, 216] width 81 height 47
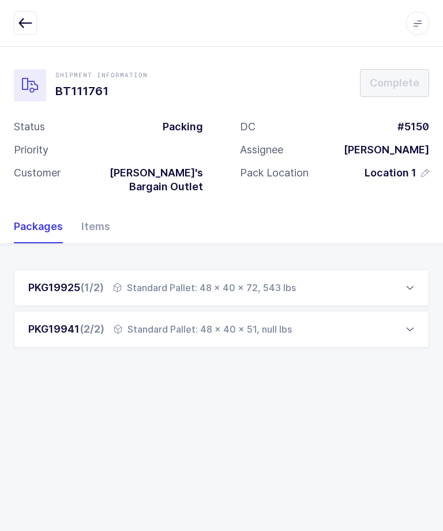
click at [283, 329] on div "PKG19941 (2/2) Standard Pallet: 48 x 40 x 51, null lbs" at bounding box center [221, 329] width 415 height 37
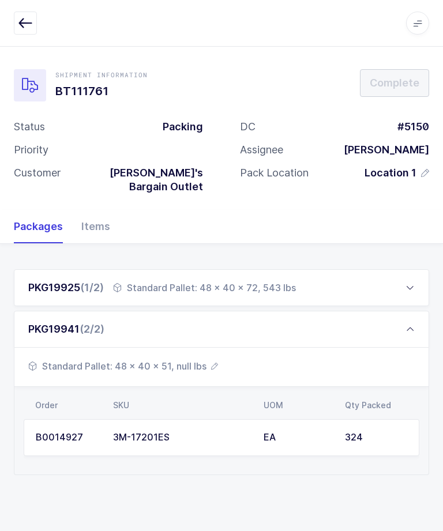
click at [198, 359] on span "Standard Pallet: 48 x 40 x 51, null lbs" at bounding box center [123, 366] width 190 height 14
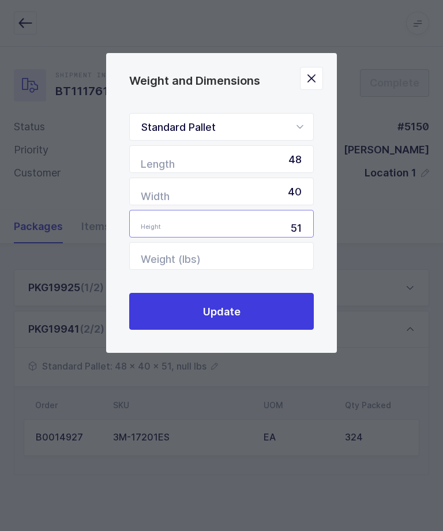
click at [257, 238] on input "51" at bounding box center [221, 224] width 185 height 28
click at [261, 258] on input "Weight (lbs)" at bounding box center [221, 256] width 185 height 28
type input "380"
click at [222, 306] on button "Update" at bounding box center [221, 311] width 185 height 37
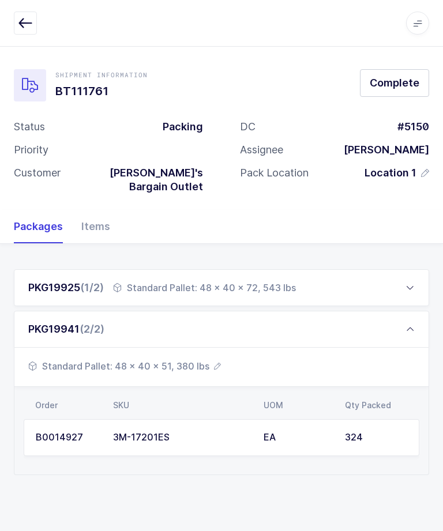
click at [415, 330] on div "PKG19941 (2/2)" at bounding box center [221, 329] width 415 height 37
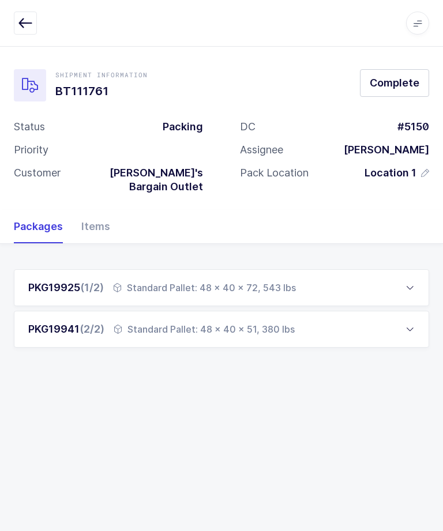
click at [400, 85] on span "Complete" at bounding box center [395, 83] width 50 height 14
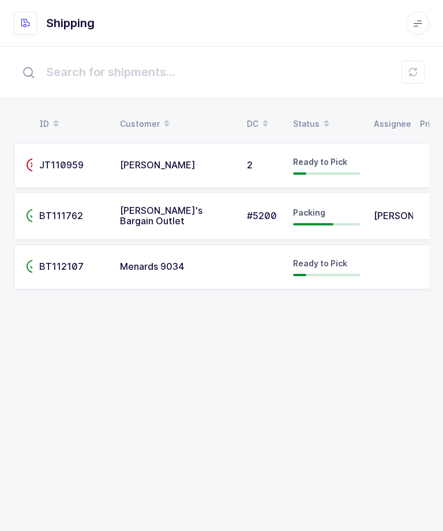
click at [340, 198] on td "Packing" at bounding box center [326, 216] width 81 height 47
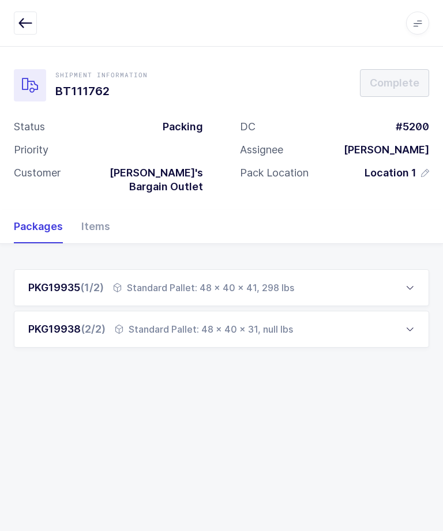
click at [282, 322] on div "Standard Pallet: 48 x 40 x 31, null lbs" at bounding box center [204, 329] width 178 height 14
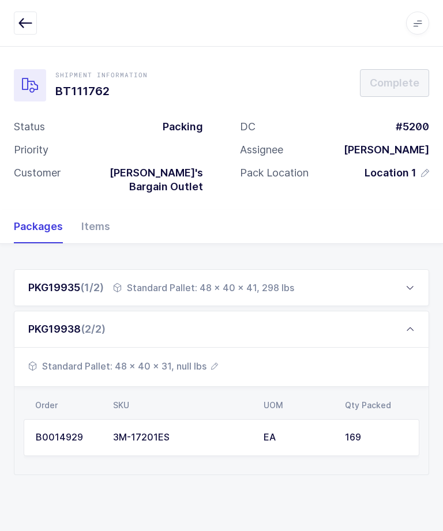
click at [182, 332] on div "PKG19938 (2/2)" at bounding box center [221, 329] width 415 height 37
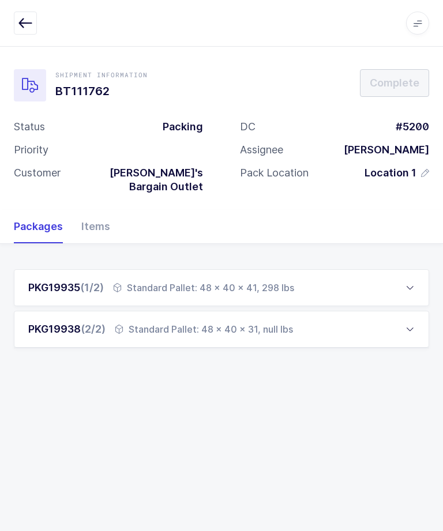
click at [197, 344] on div "PKG19935 (1/2) Standard Pallet: 48 x 40 x 41, 298 lbs Standard Pallet: 48 x 40 …" at bounding box center [221, 319] width 443 height 150
click at [250, 311] on div "PKG19938 (2/2) Standard Pallet: 48 x 40 x 31, null lbs" at bounding box center [221, 329] width 415 height 37
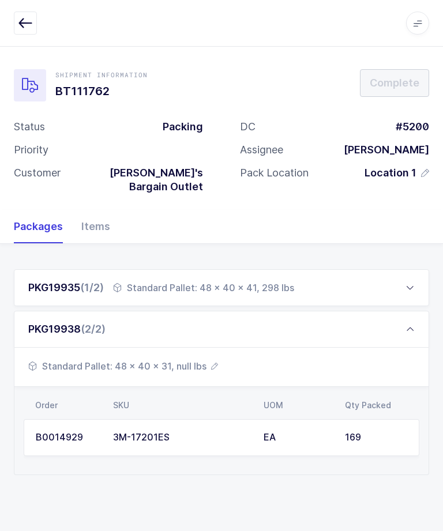
click at [194, 359] on span "Standard Pallet: 48 x 40 x 31, null lbs" at bounding box center [123, 366] width 190 height 14
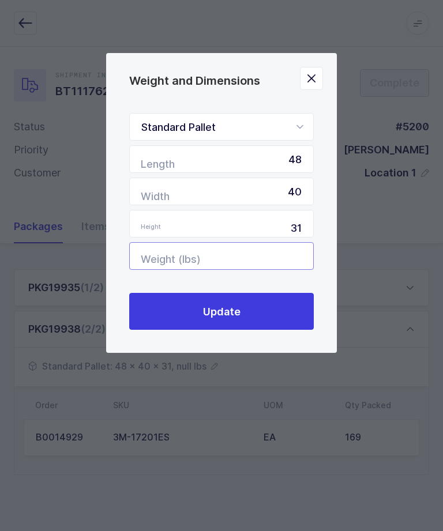
click at [265, 254] on input "Weight (lbs)" at bounding box center [221, 256] width 185 height 28
type input "209"
click at [261, 314] on button "Update" at bounding box center [221, 311] width 185 height 37
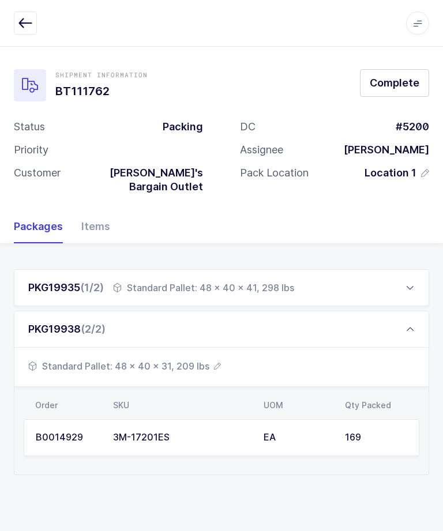
click at [395, 94] on button "Complete" at bounding box center [394, 83] width 69 height 28
